Goal: Information Seeking & Learning: Learn about a topic

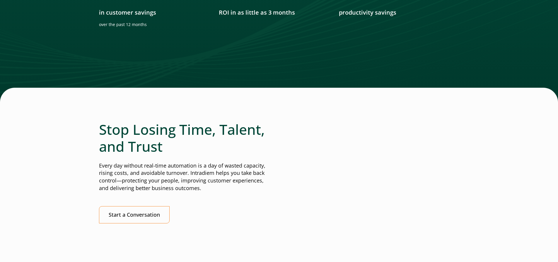
scroll to position [1186, 0]
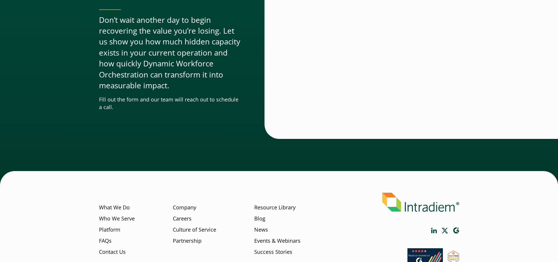
scroll to position [1783, 0]
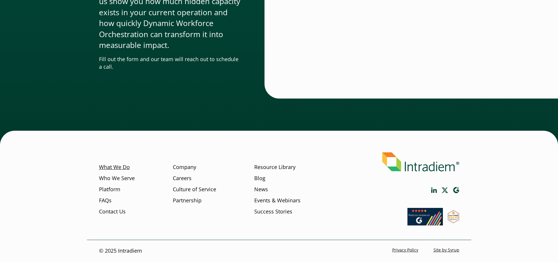
click at [123, 169] on link "What We Do" at bounding box center [114, 168] width 31 height 8
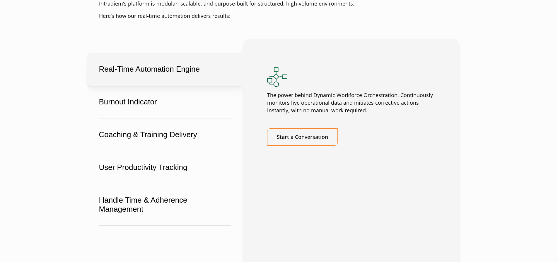
scroll to position [1094, 0]
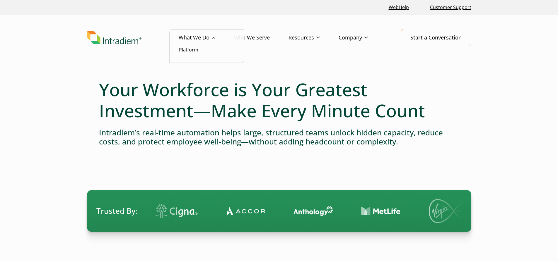
click at [195, 51] on link "Platform" at bounding box center [188, 50] width 19 height 6
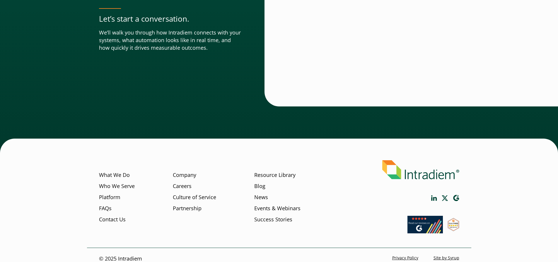
scroll to position [2047, 0]
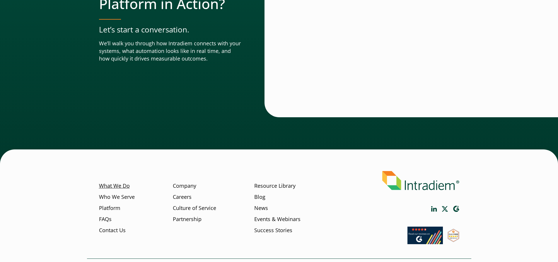
click at [120, 182] on link "What We Do" at bounding box center [114, 186] width 31 height 8
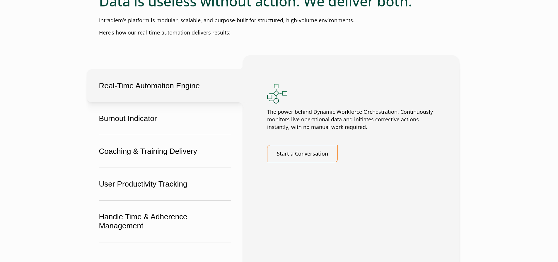
scroll to position [1039, 0]
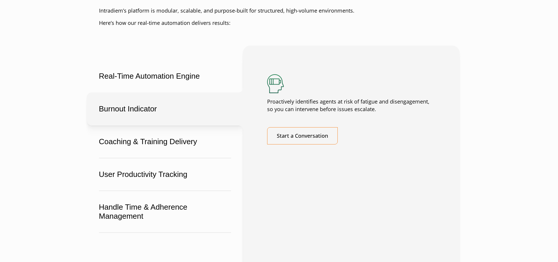
drag, startPoint x: 525, startPoint y: 140, endPoint x: 550, endPoint y: 145, distance: 25.7
click at [525, 140] on main "Turn real-time challenges into real-time wins Dynamic Workforce Orchestration d…" at bounding box center [279, 29] width 558 height 1996
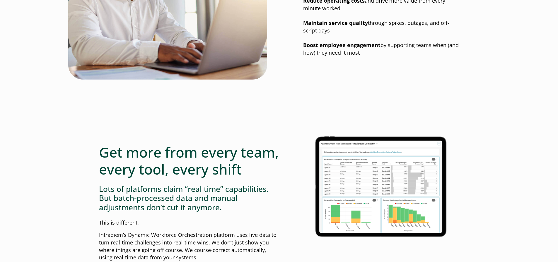
scroll to position [0, 0]
